Goal: Transaction & Acquisition: Purchase product/service

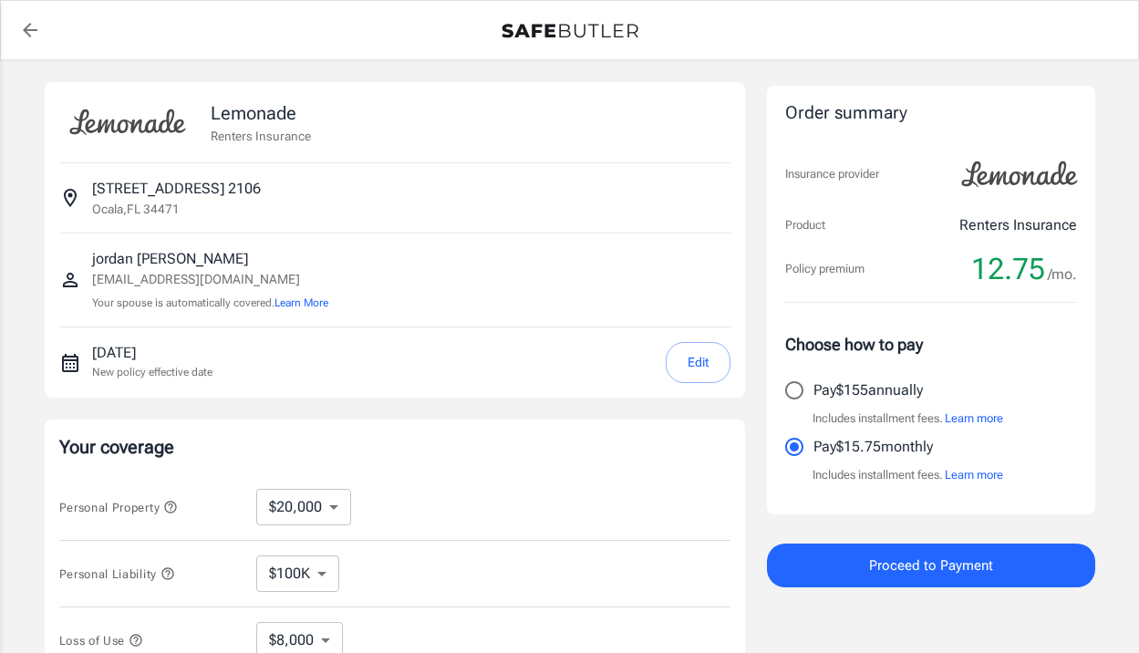
select select "20000"
select select "500"
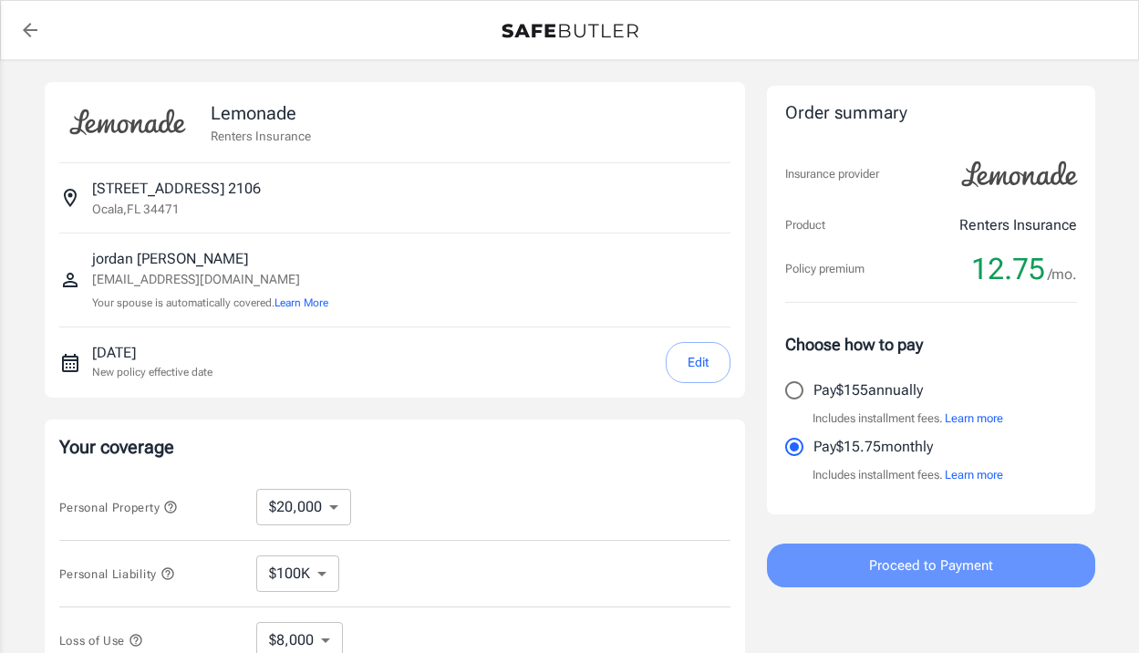
click at [974, 566] on span "Proceed to Payment" at bounding box center [931, 565] width 124 height 24
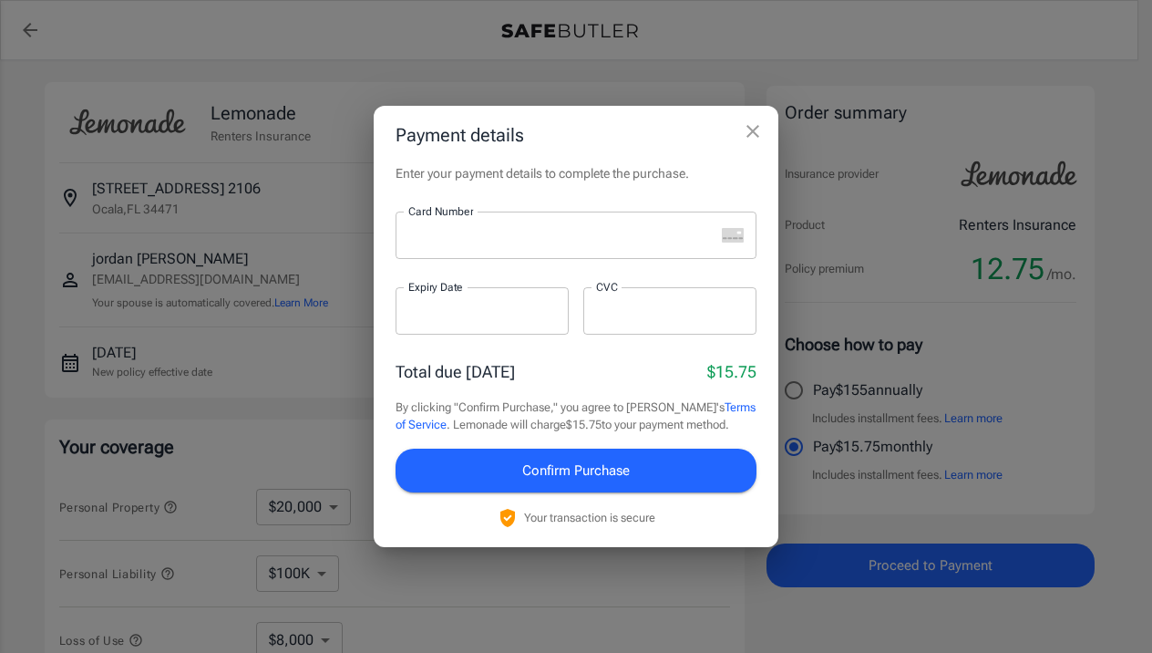
click at [524, 247] on div at bounding box center [555, 234] width 319 height 47
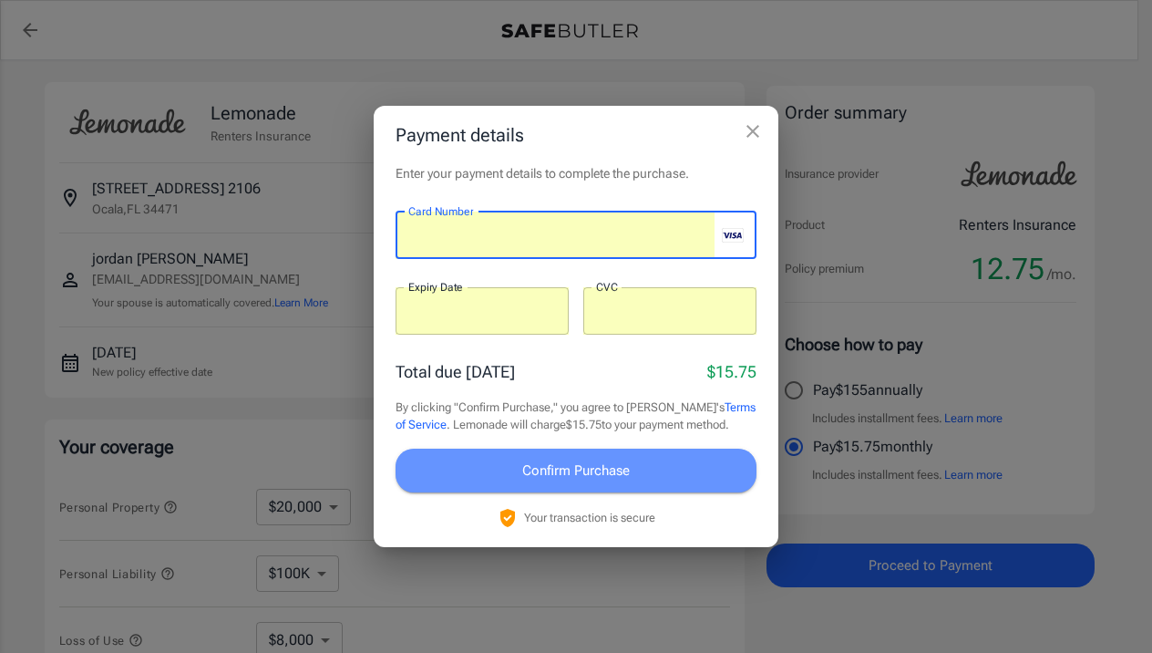
click at [594, 469] on span "Confirm Purchase" at bounding box center [576, 471] width 108 height 24
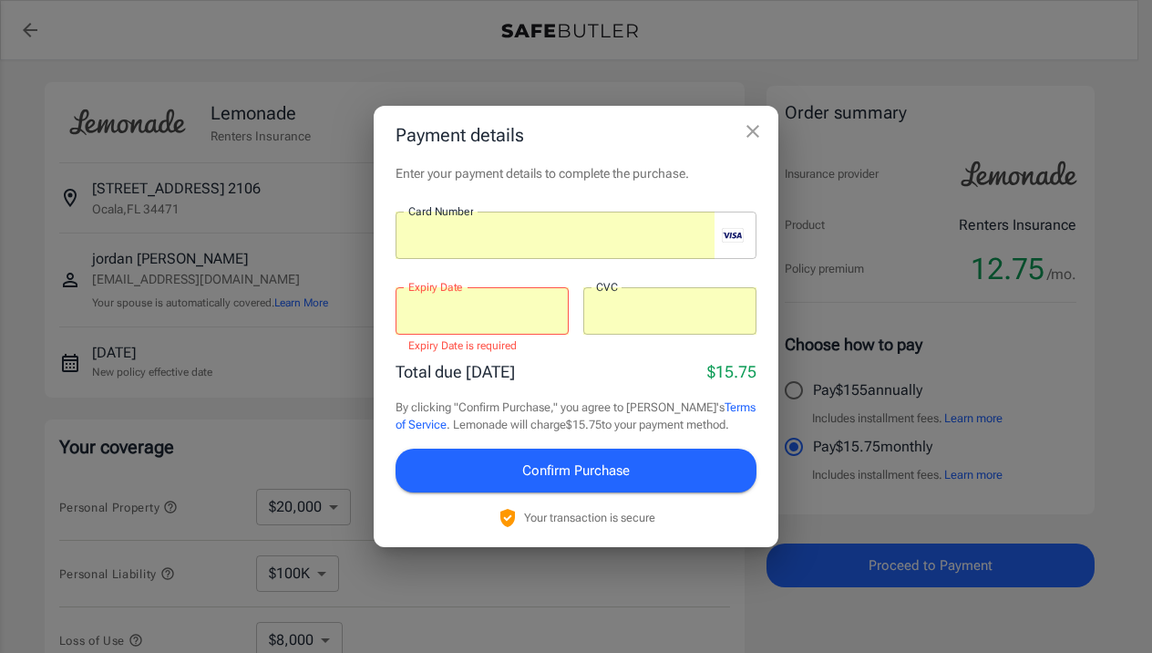
click at [507, 327] on div at bounding box center [482, 310] width 173 height 47
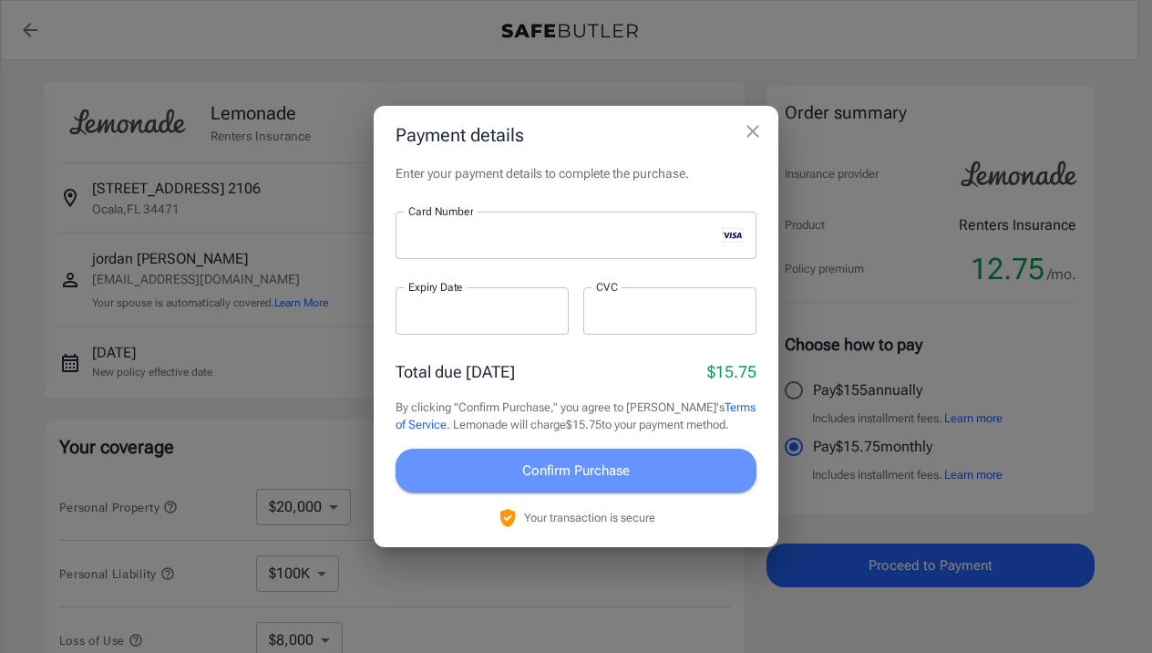
click at [617, 473] on span "Confirm Purchase" at bounding box center [576, 471] width 108 height 24
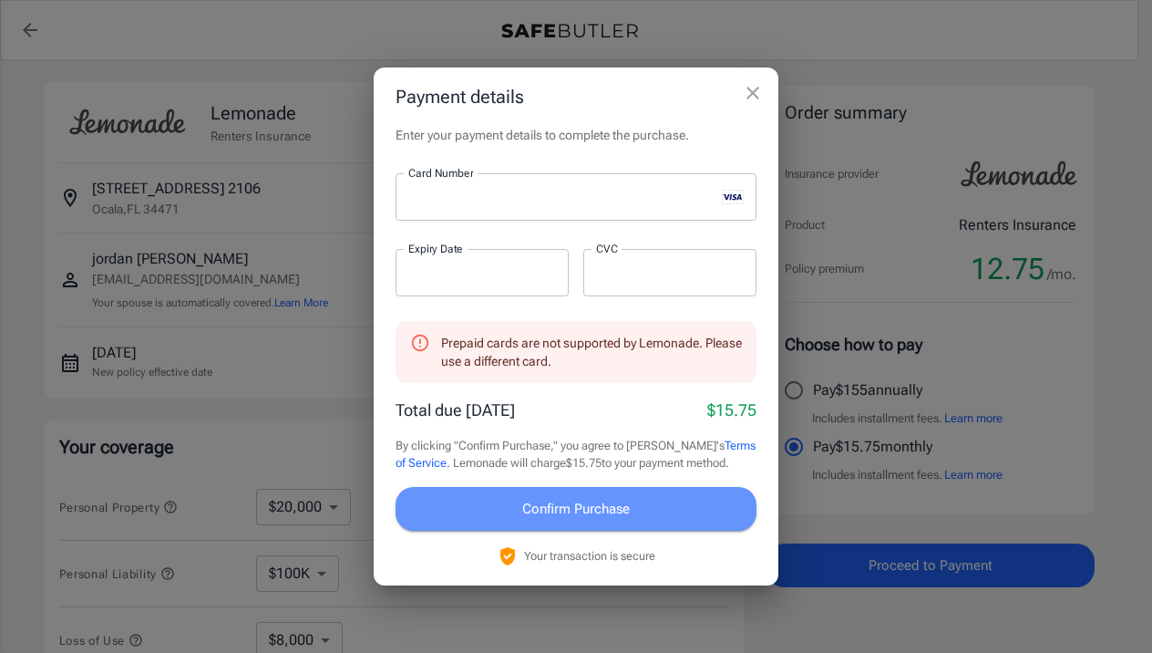
click at [573, 504] on span "Confirm Purchase" at bounding box center [576, 509] width 108 height 24
click at [618, 504] on span "Confirm Purchase" at bounding box center [576, 509] width 108 height 24
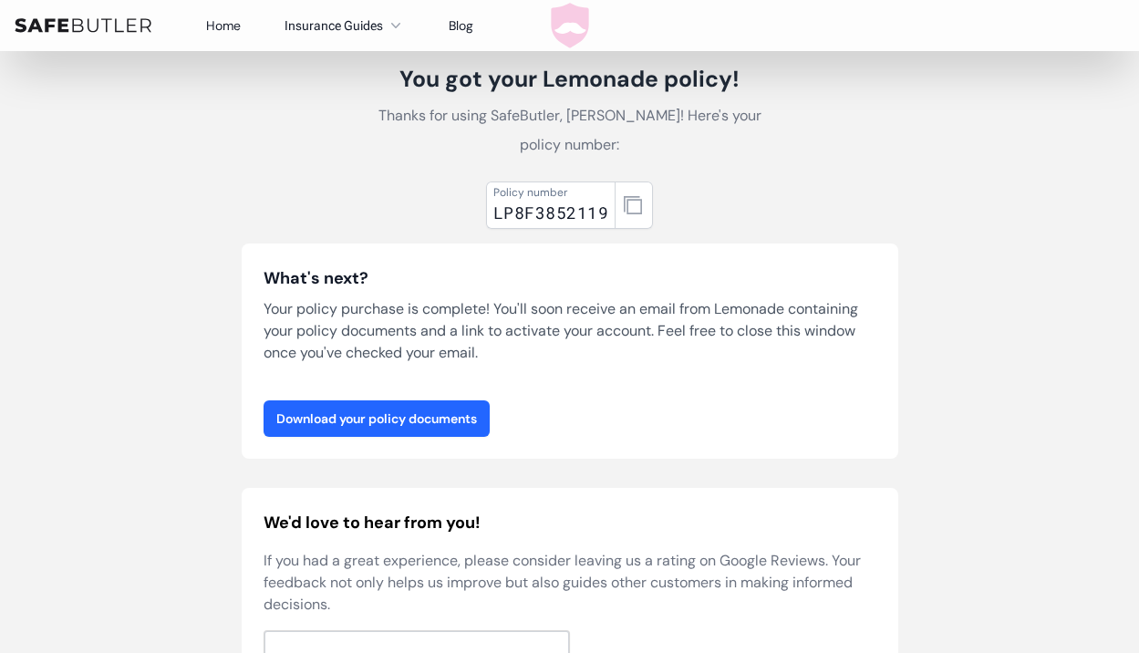
scroll to position [110, 0]
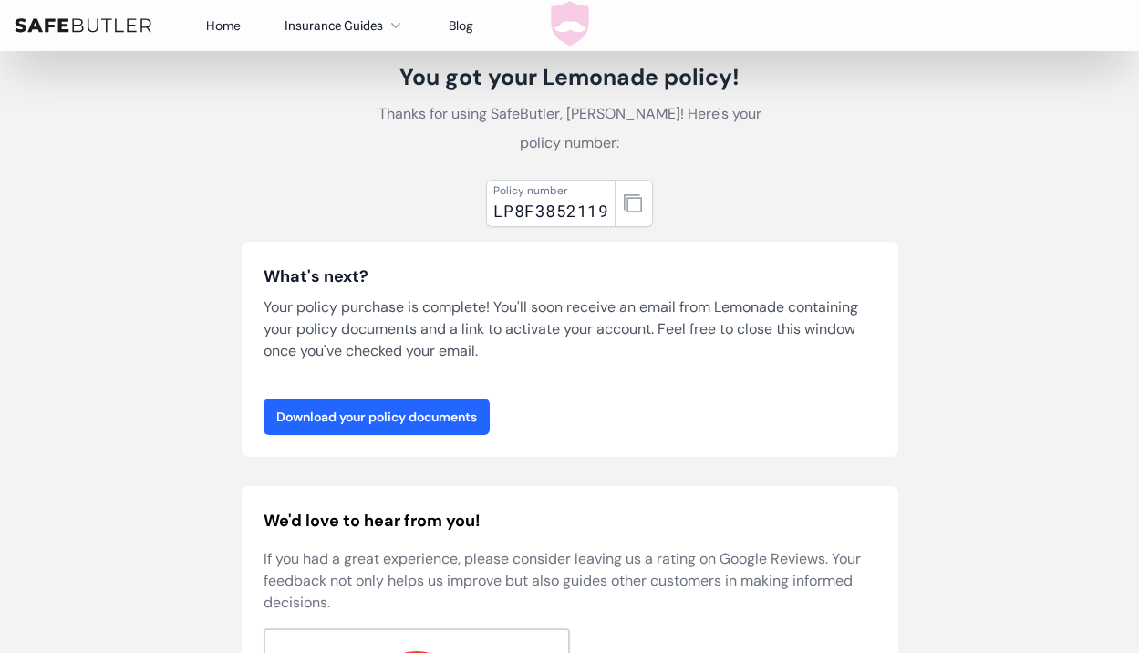
click at [447, 416] on link "Download your policy documents" at bounding box center [376, 416] width 226 height 36
